Goal: Task Accomplishment & Management: Manage account settings

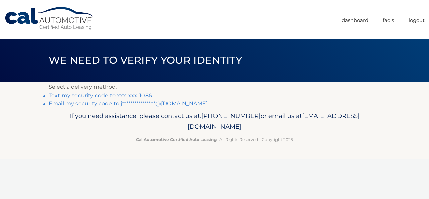
click at [101, 96] on link "Text my security code to xxx-xxx-1086" at bounding box center [100, 95] width 103 height 6
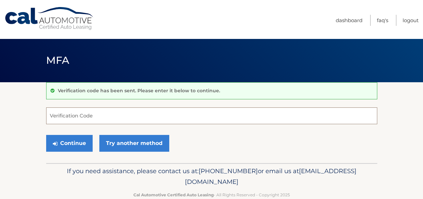
click at [67, 115] on input "Verification Code" at bounding box center [211, 115] width 331 height 17
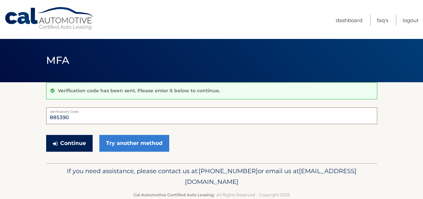
type input "885390"
click at [67, 141] on button "Continue" at bounding box center [69, 143] width 47 height 17
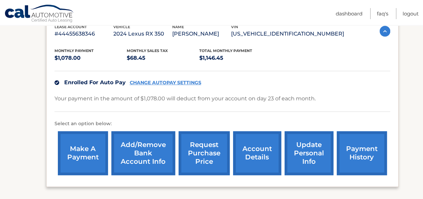
scroll to position [134, 0]
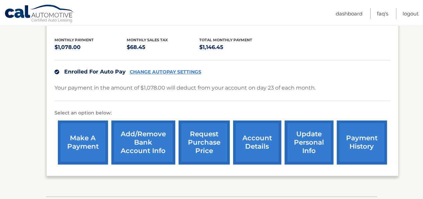
click at [88, 146] on link "make a payment" at bounding box center [83, 142] width 50 height 44
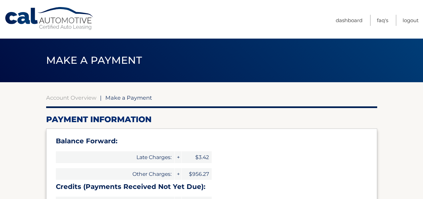
type input "1503.87"
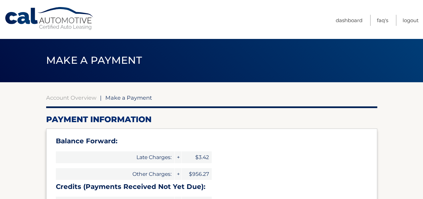
select select "MDk5N2YwZDAtNWEyZC00Zjc4LTk1MzMtNGQxNWFjNGYwMWMy"
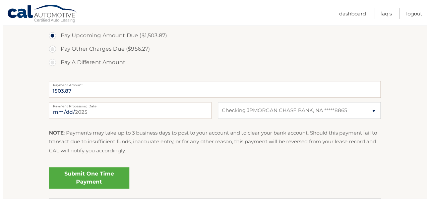
scroll to position [368, 0]
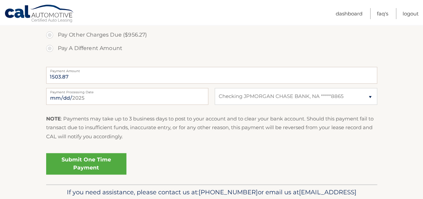
click at [88, 162] on link "Submit One Time Payment" at bounding box center [86, 163] width 80 height 21
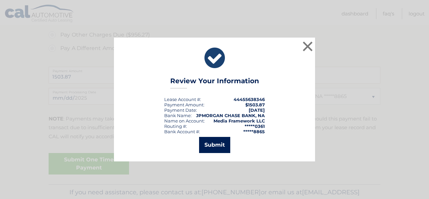
click at [217, 148] on button "Submit" at bounding box center [214, 145] width 31 height 16
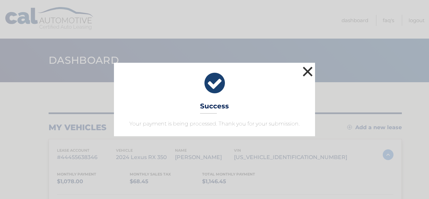
click at [307, 71] on button "×" at bounding box center [307, 71] width 13 height 13
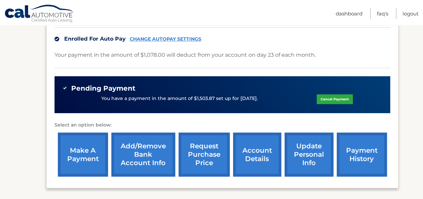
scroll to position [167, 0]
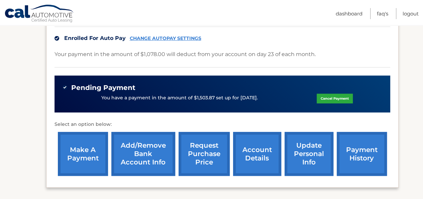
click at [366, 155] on link "payment history" at bounding box center [362, 154] width 50 height 44
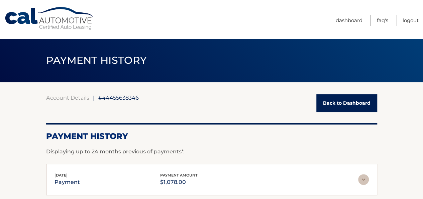
click at [343, 102] on link "Back to Dashboard" at bounding box center [347, 103] width 61 height 18
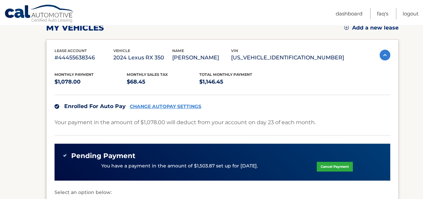
scroll to position [100, 0]
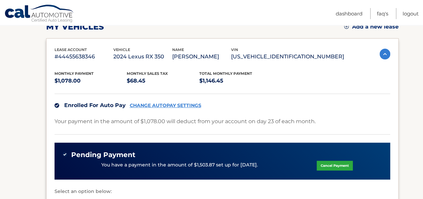
click at [162, 105] on link "CHANGE AUTOPAY SETTINGS" at bounding box center [166, 105] width 72 height 6
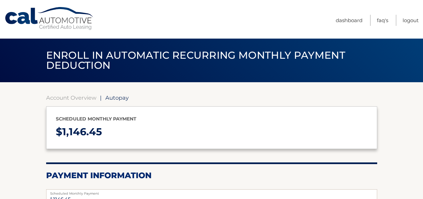
select select "MDk5N2YwZDAtNWEyZC00Zjc4LTk1MzMtNGQxNWFjNGYwMWMy"
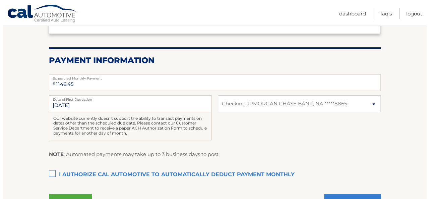
scroll to position [134, 0]
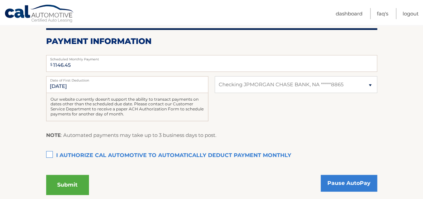
click at [50, 152] on label "I authorize cal automotive to automatically deduct payment monthly This checkbo…" at bounding box center [211, 155] width 331 height 13
click at [0, 0] on input "I authorize cal automotive to automatically deduct payment monthly This checkbo…" at bounding box center [0, 0] width 0 height 0
click at [69, 187] on button "Submit" at bounding box center [67, 184] width 43 height 20
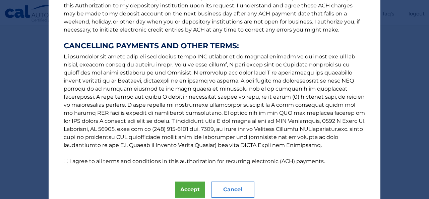
scroll to position [126, 0]
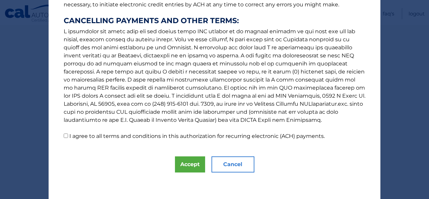
click at [64, 135] on input "I agree to all terms and conditions in this authorization for recurring electro…" at bounding box center [66, 135] width 4 height 4
checkbox input "true"
click at [192, 162] on button "Accept" at bounding box center [190, 164] width 30 height 16
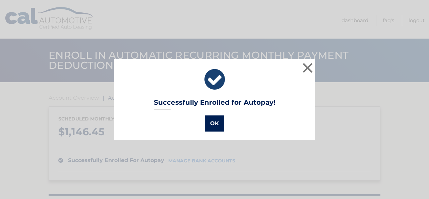
click at [211, 124] on button "OK" at bounding box center [214, 123] width 19 height 16
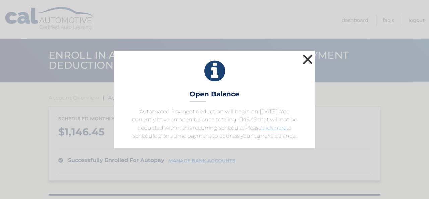
click at [307, 59] on button "×" at bounding box center [307, 59] width 13 height 13
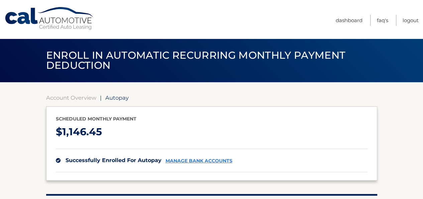
scroll to position [24, 0]
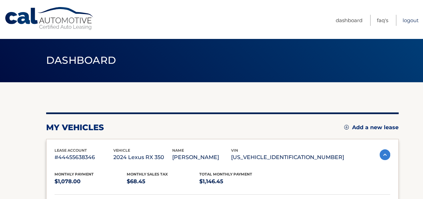
click at [409, 21] on link "Logout" at bounding box center [411, 20] width 16 height 11
